Goal: Check status

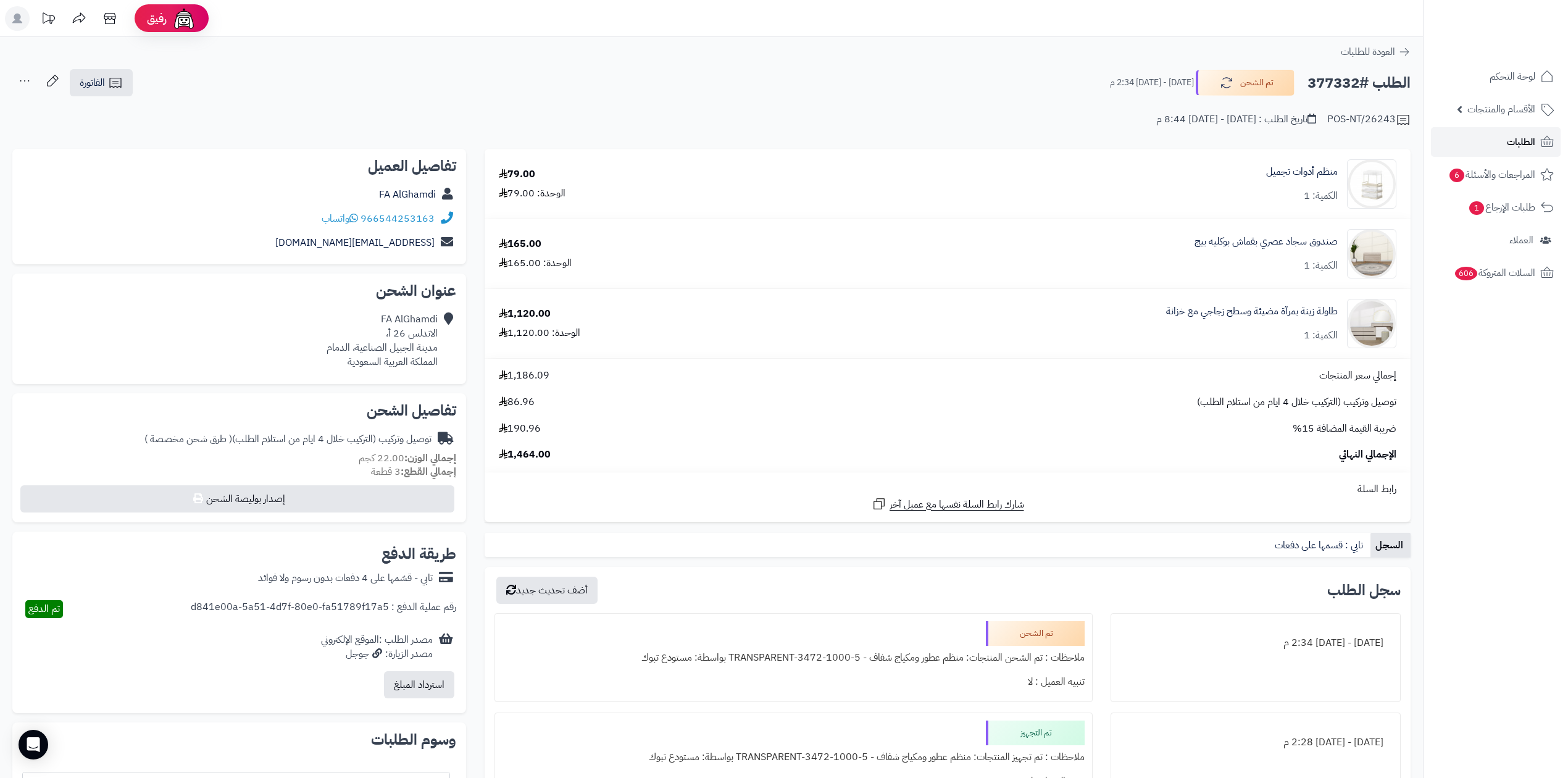
click at [1517, 147] on span "الطلبات" at bounding box center [1520, 141] width 28 height 17
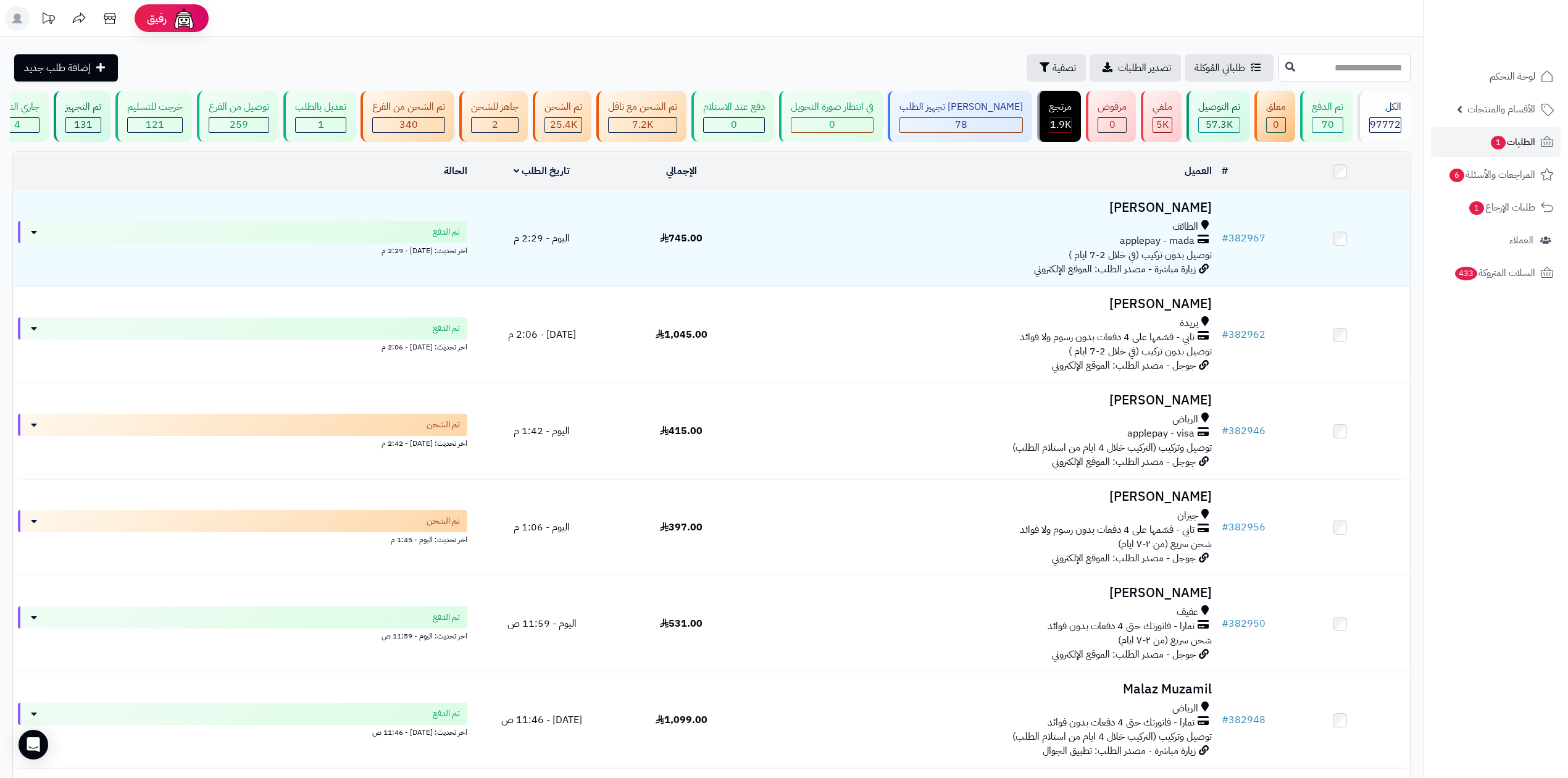
click at [1342, 69] on input "text" at bounding box center [1344, 68] width 132 height 27
click at [972, 10] on header "رفيق ! الطلبات معالجة مكتمل إرجاع المنتجات العملاء المتواجدون الان 234050 عملاء…" at bounding box center [784, 19] width 1568 height 37
